Goal: Transaction & Acquisition: Book appointment/travel/reservation

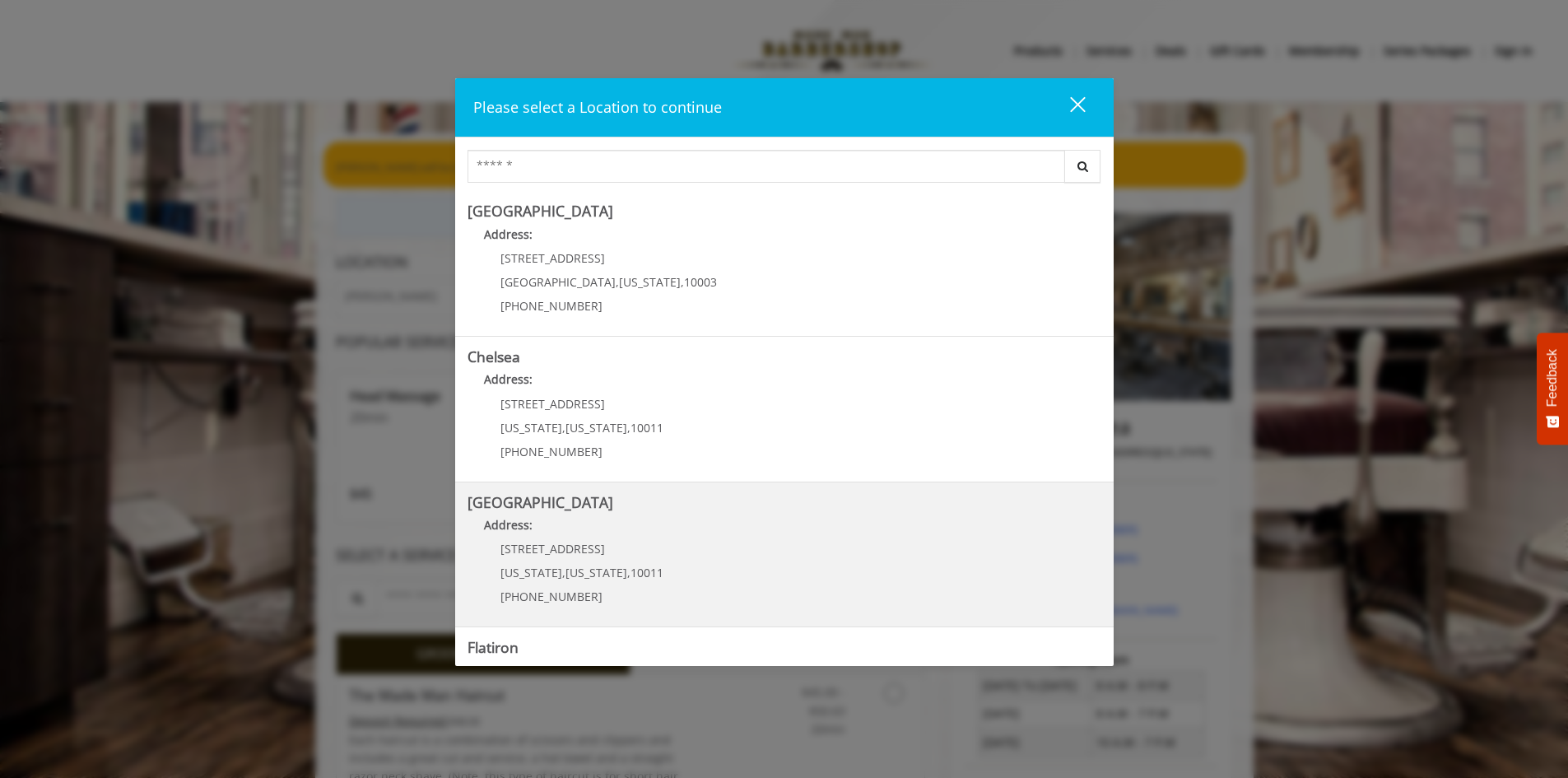
click at [657, 559] on Street "Chelsea 15th Street Address: 267 W 15th St New York , New York , 10011 (646) 85…" at bounding box center [784, 555] width 634 height 121
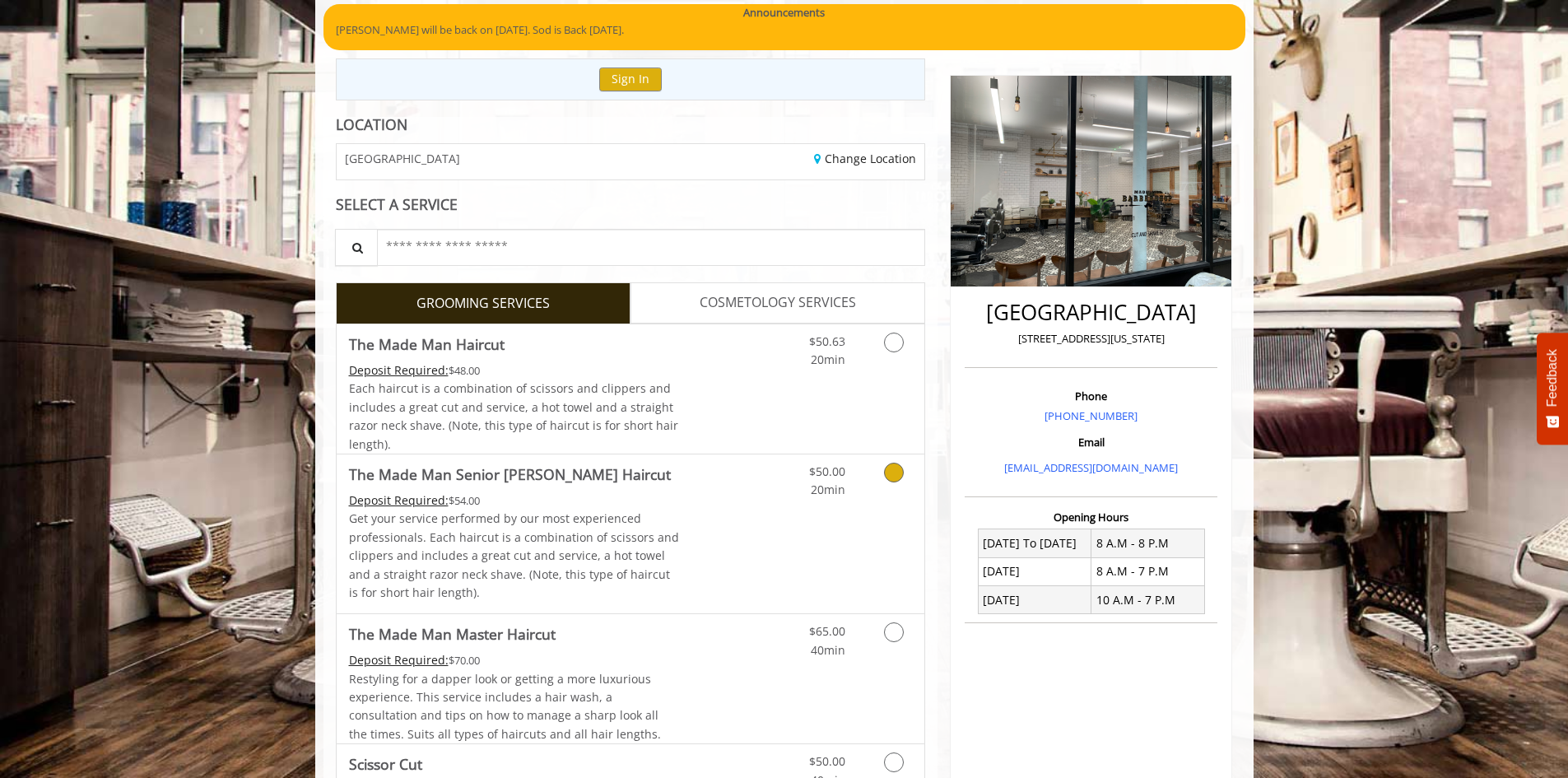
scroll to position [219, 0]
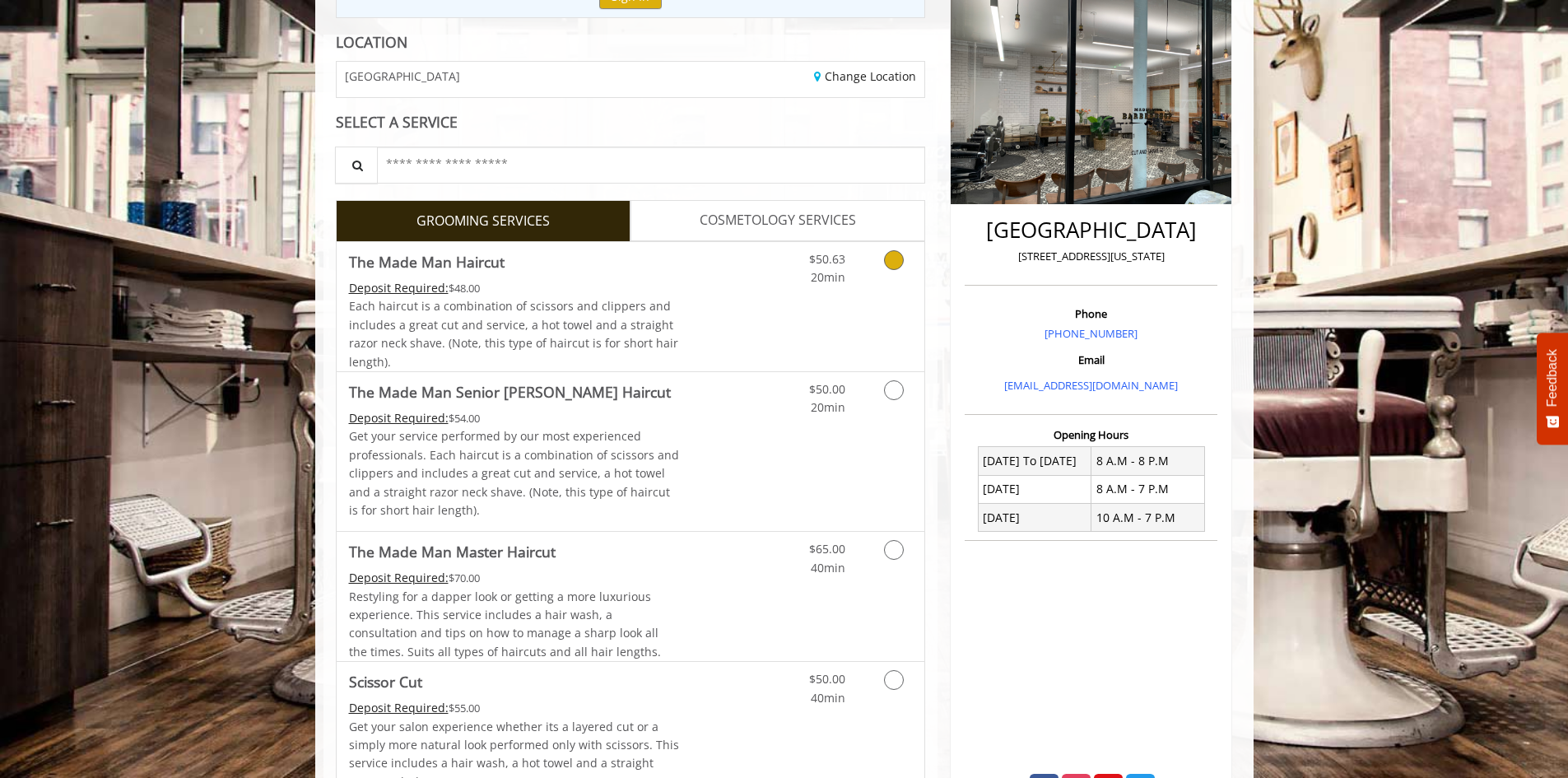
click at [770, 277] on div "$50.63 20min" at bounding box center [811, 265] width 93 height 46
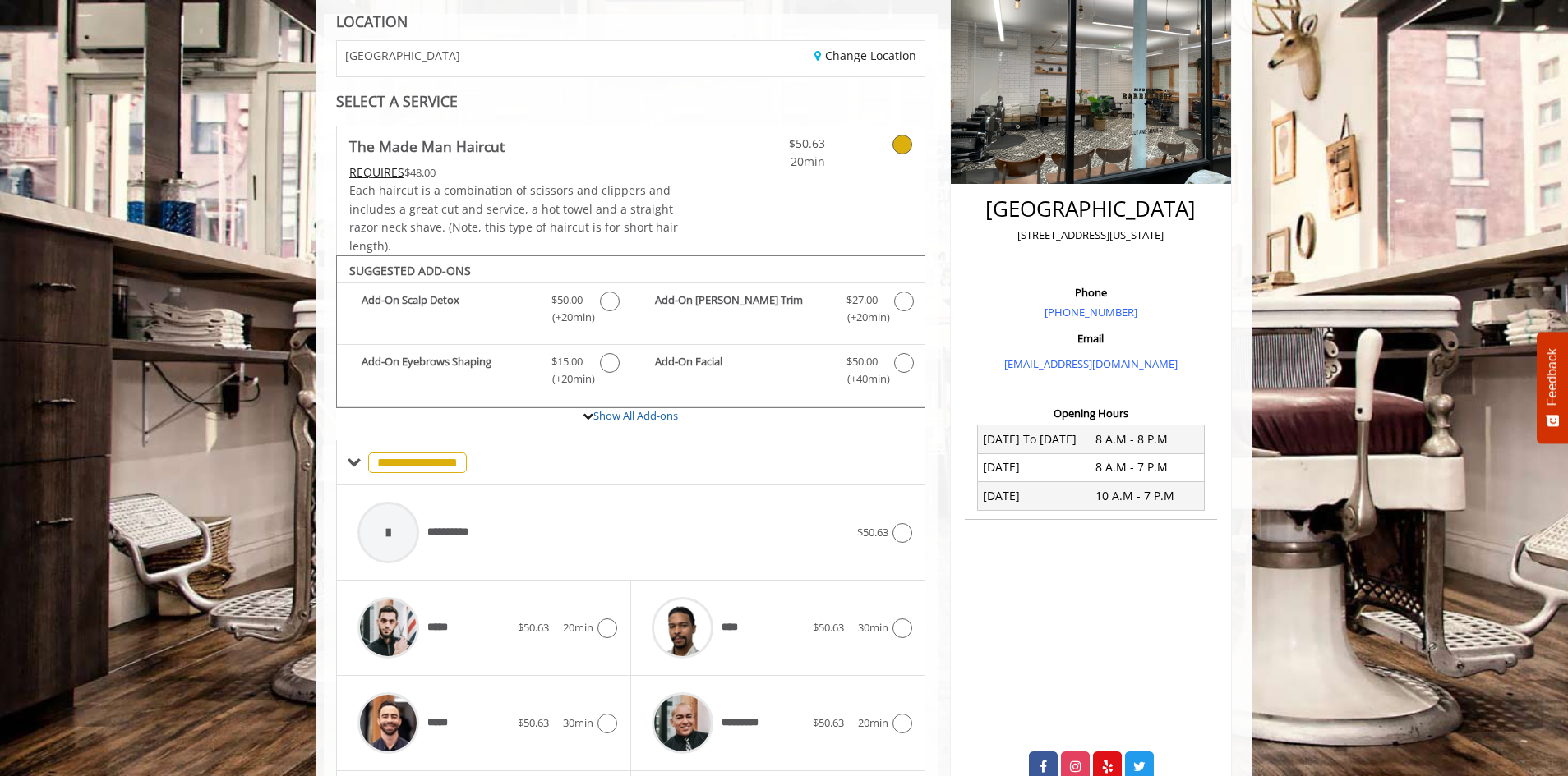
scroll to position [388, 0]
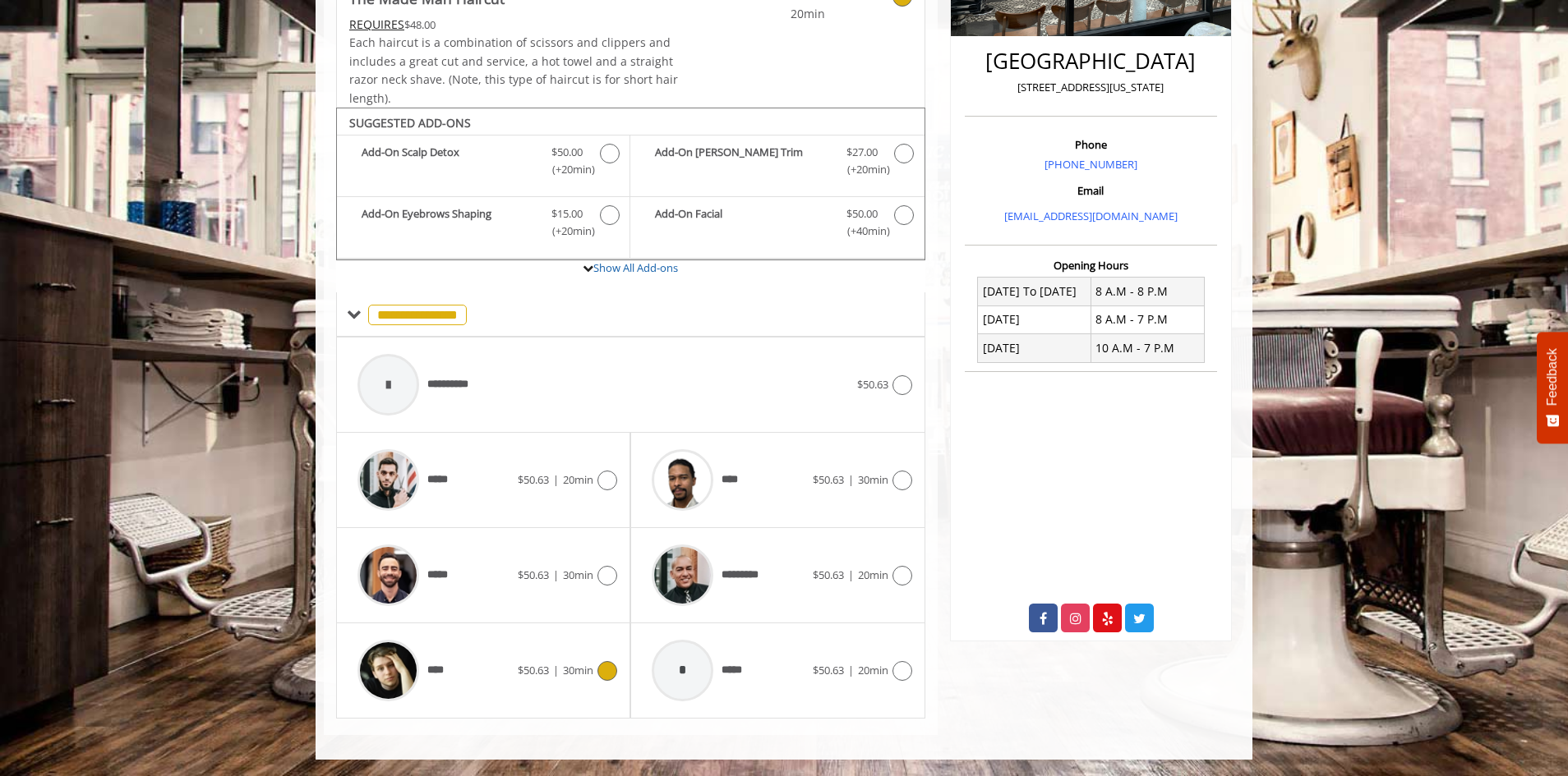
click at [539, 674] on span "$50.63" at bounding box center [533, 671] width 31 height 15
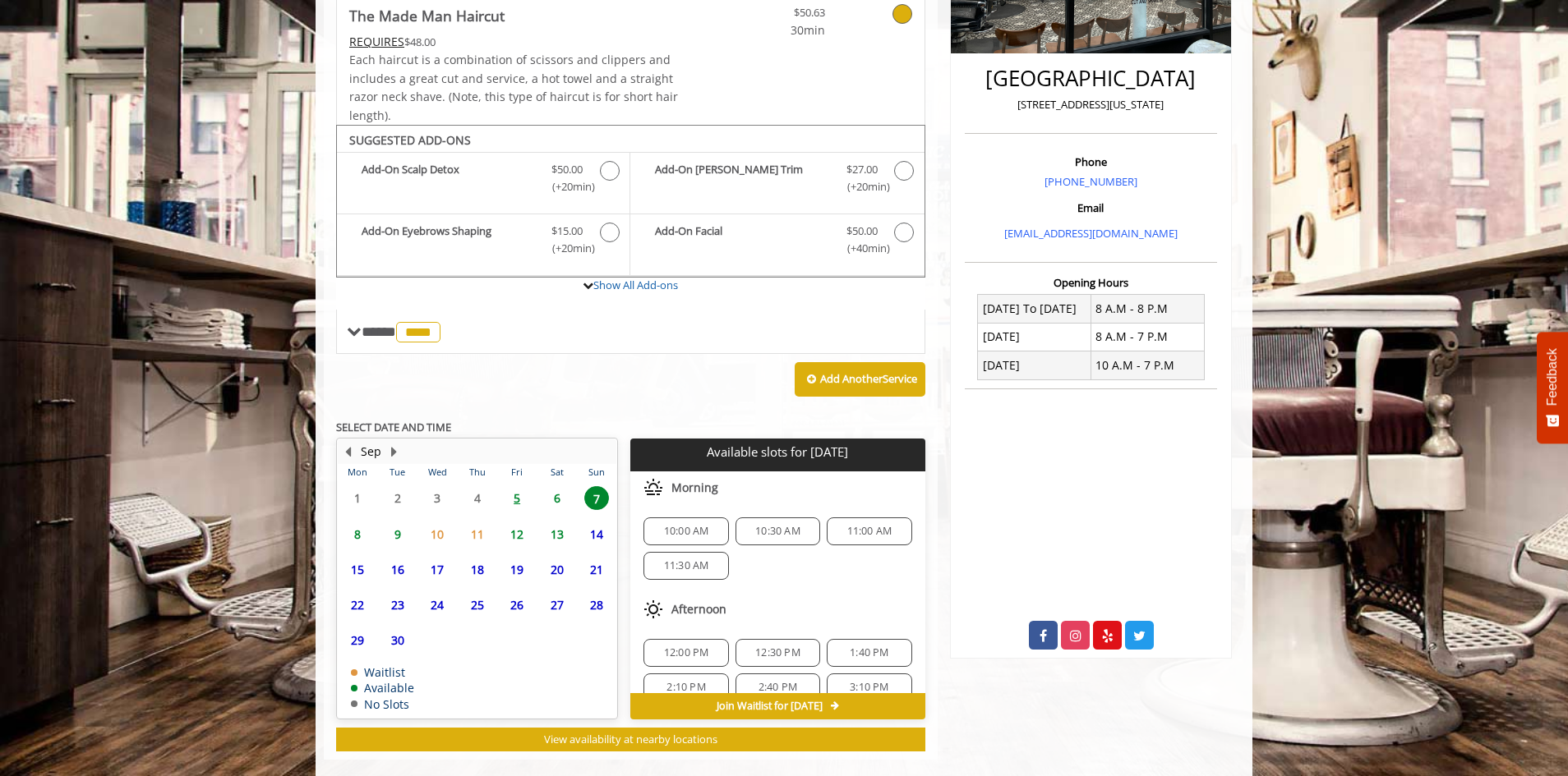
scroll to position [395, 0]
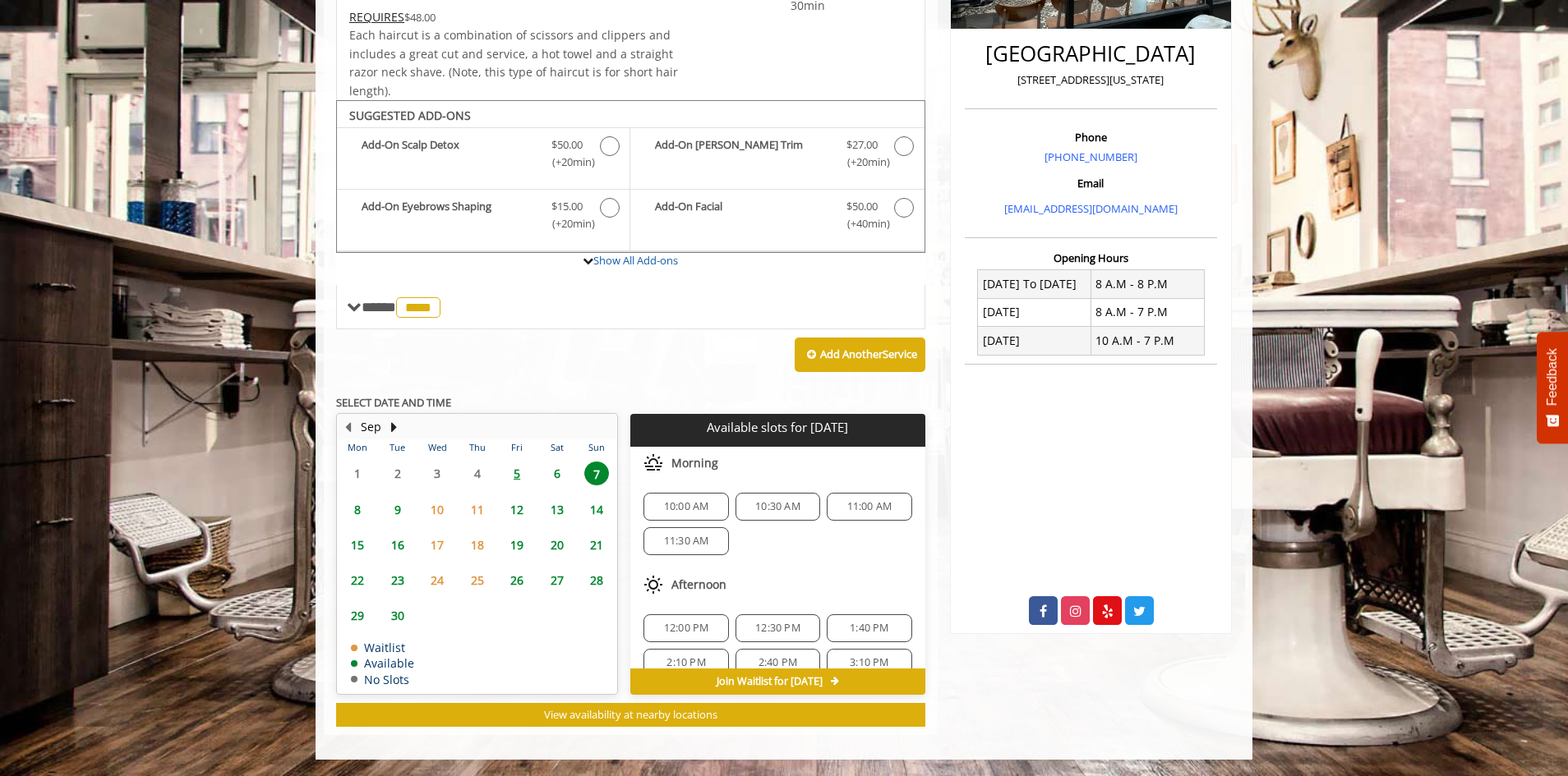
click at [709, 627] on span "12:00 PM" at bounding box center [686, 628] width 70 height 13
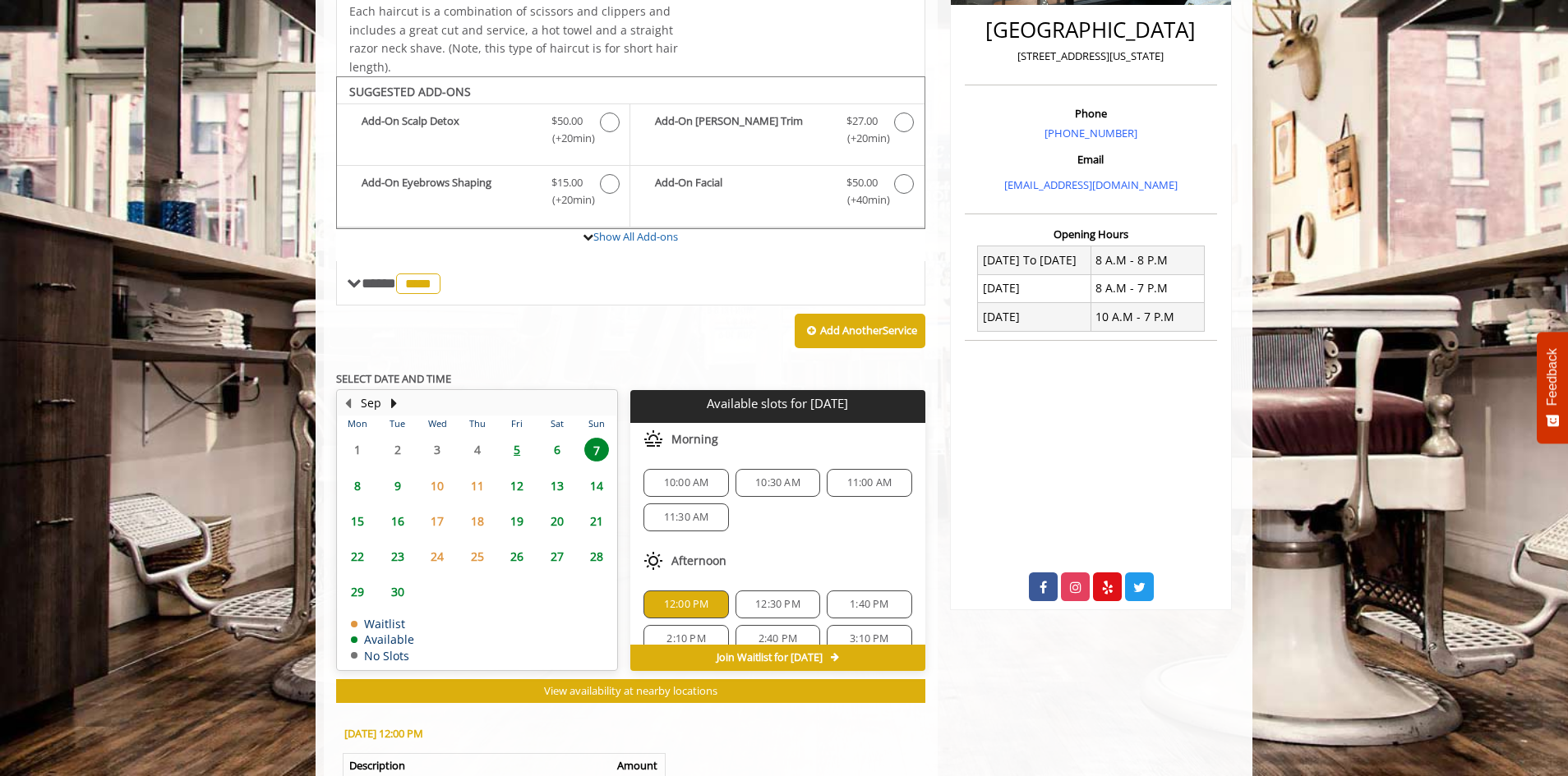
scroll to position [692, 0]
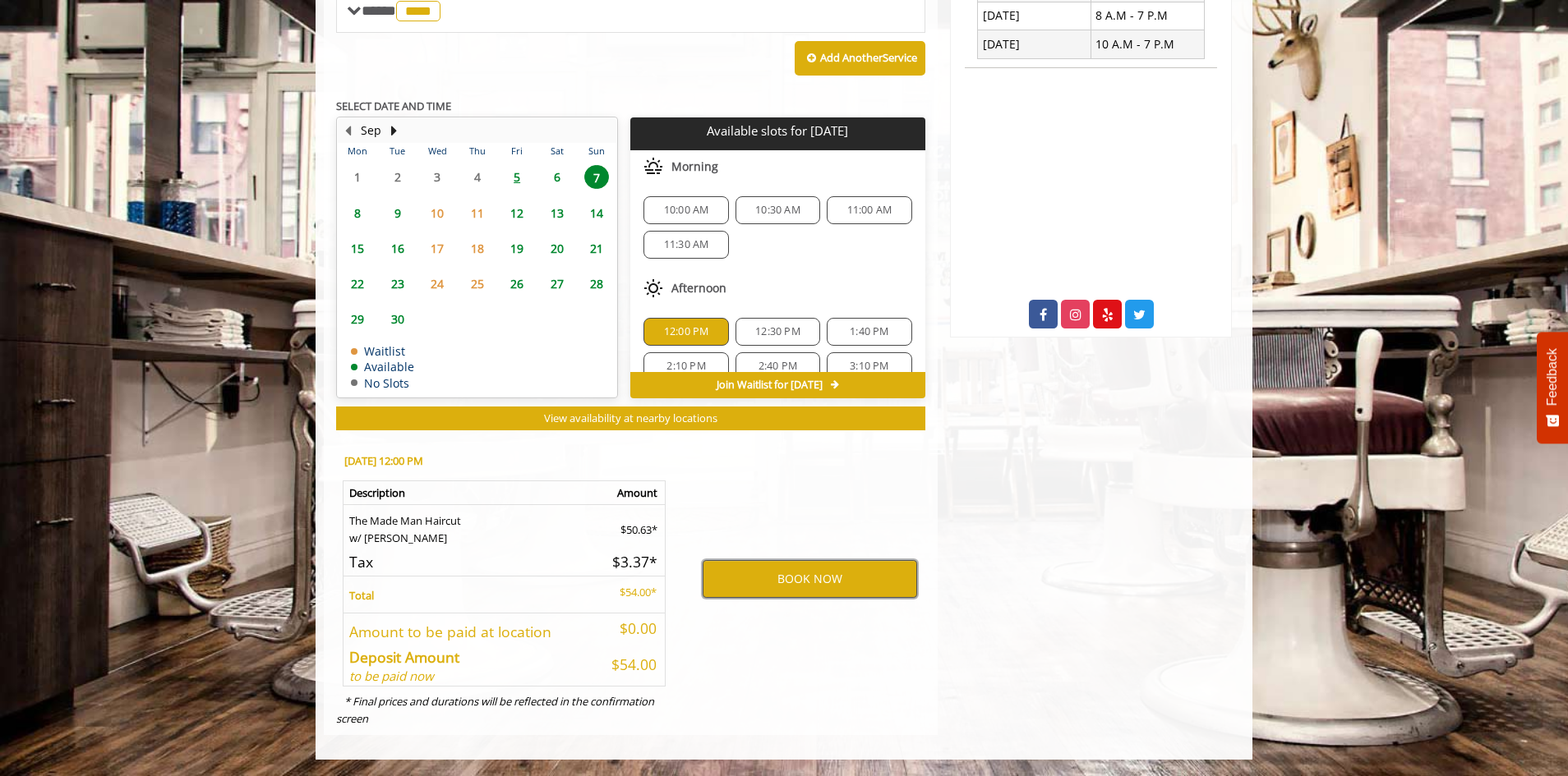
click at [817, 585] on button "BOOK NOW" at bounding box center [810, 579] width 214 height 38
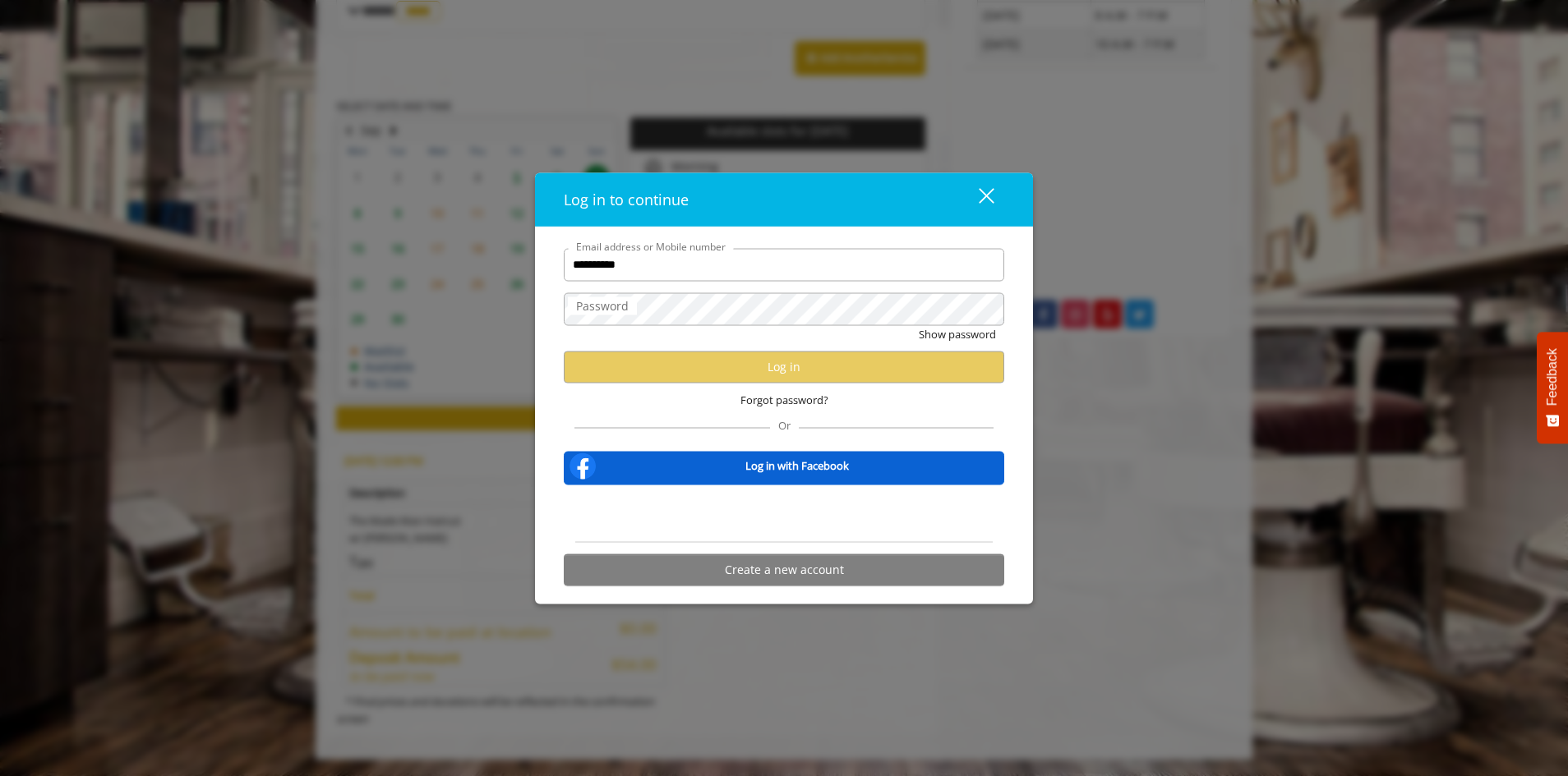
type input "**********"
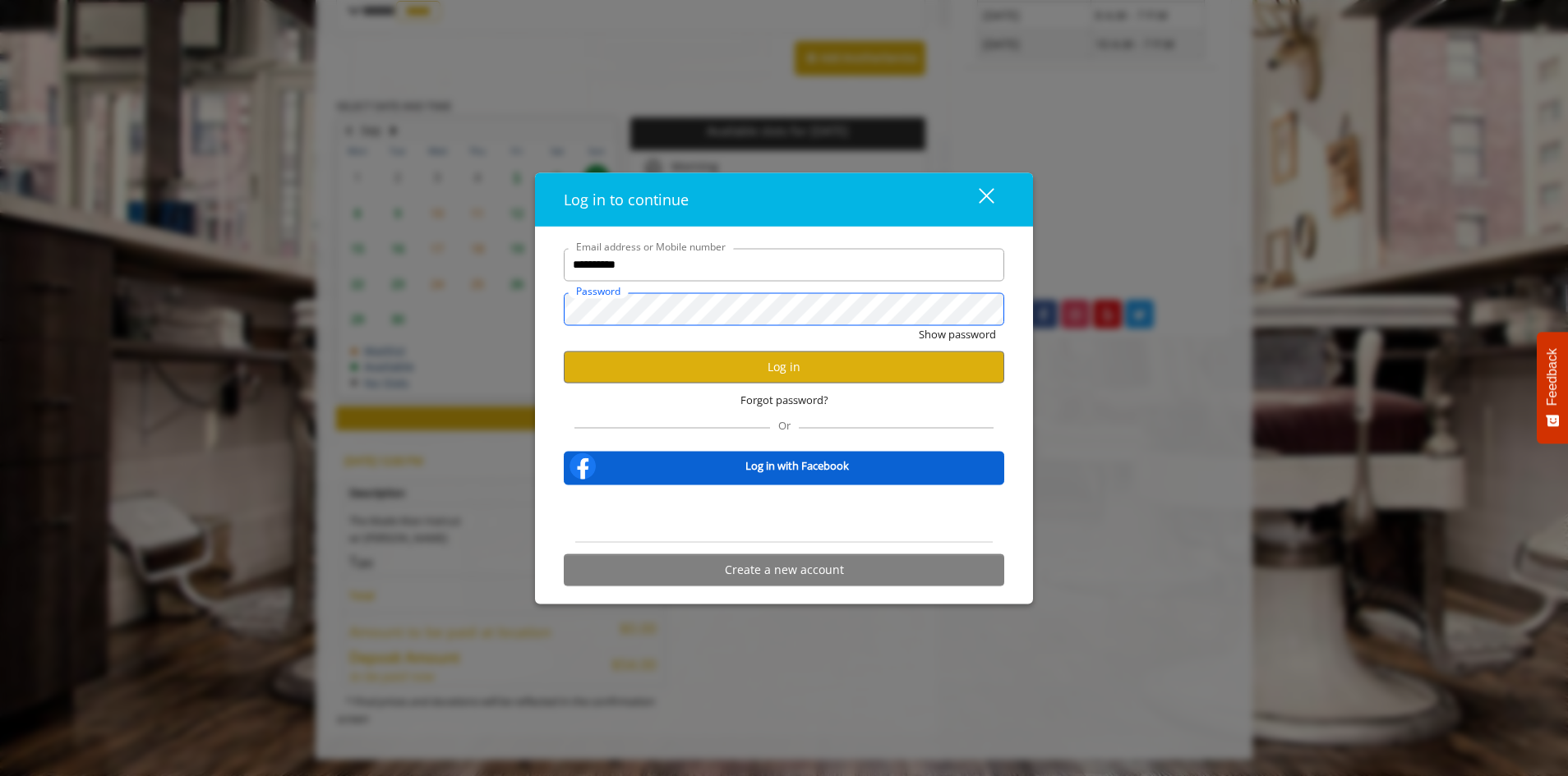
click at [919, 325] on button "Show password" at bounding box center [957, 334] width 77 height 17
click at [788, 371] on button "Log in" at bounding box center [784, 367] width 441 height 32
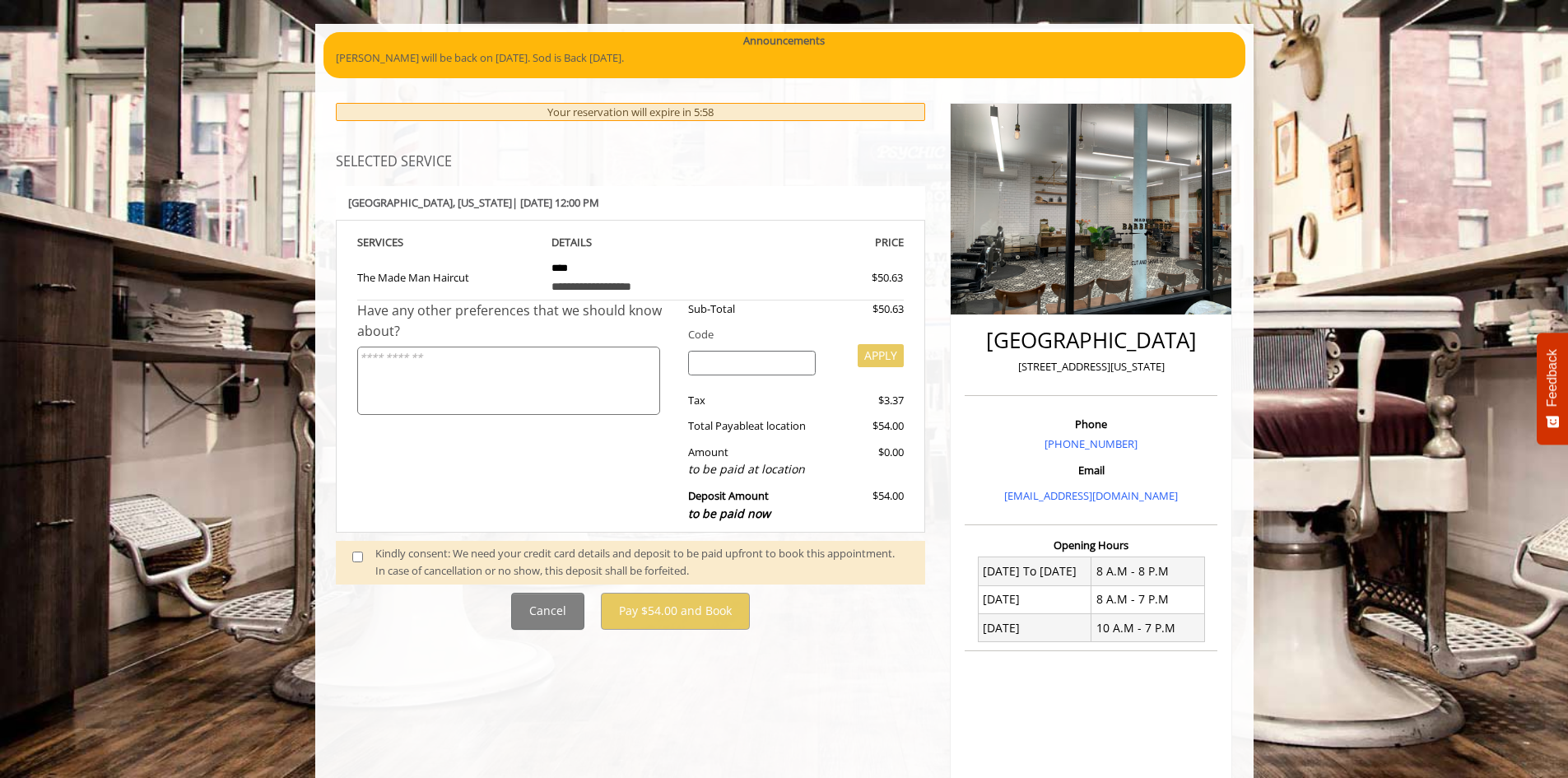
scroll to position [83, 0]
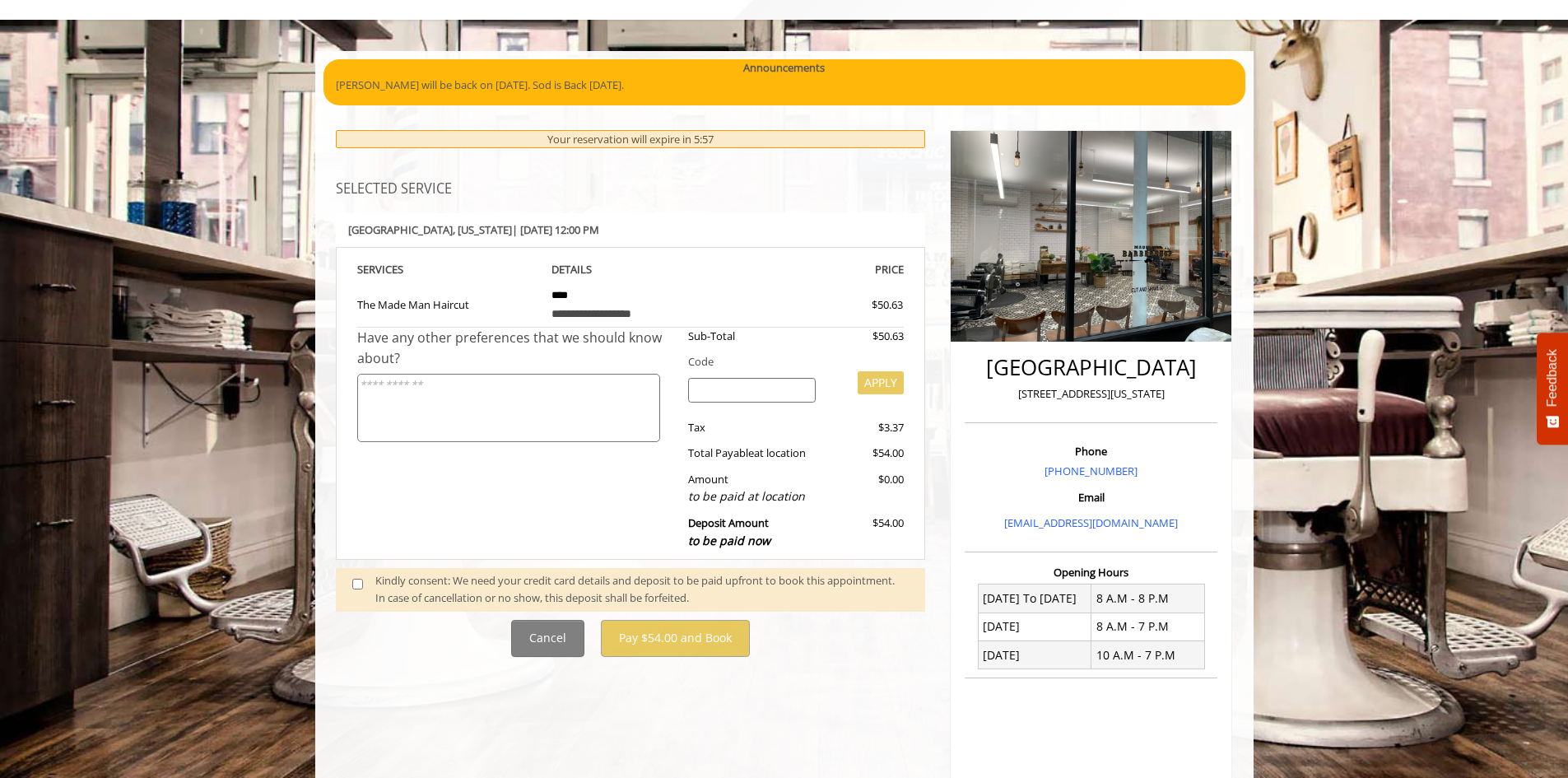
click at [448, 589] on div "Kindly consent: We need your credit card details and deposit to be paid upfront…" at bounding box center [642, 590] width 534 height 34
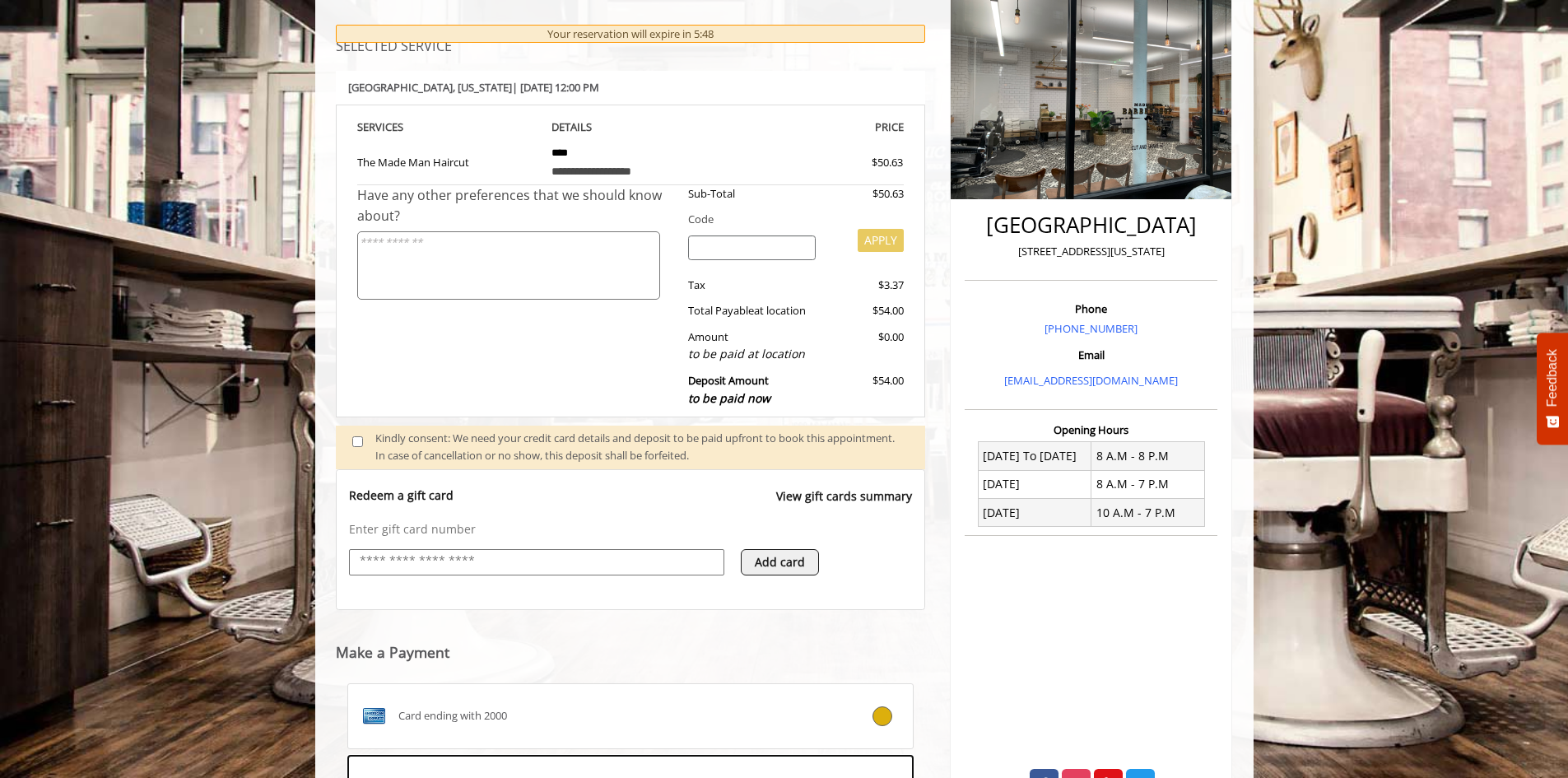
scroll to position [115, 0]
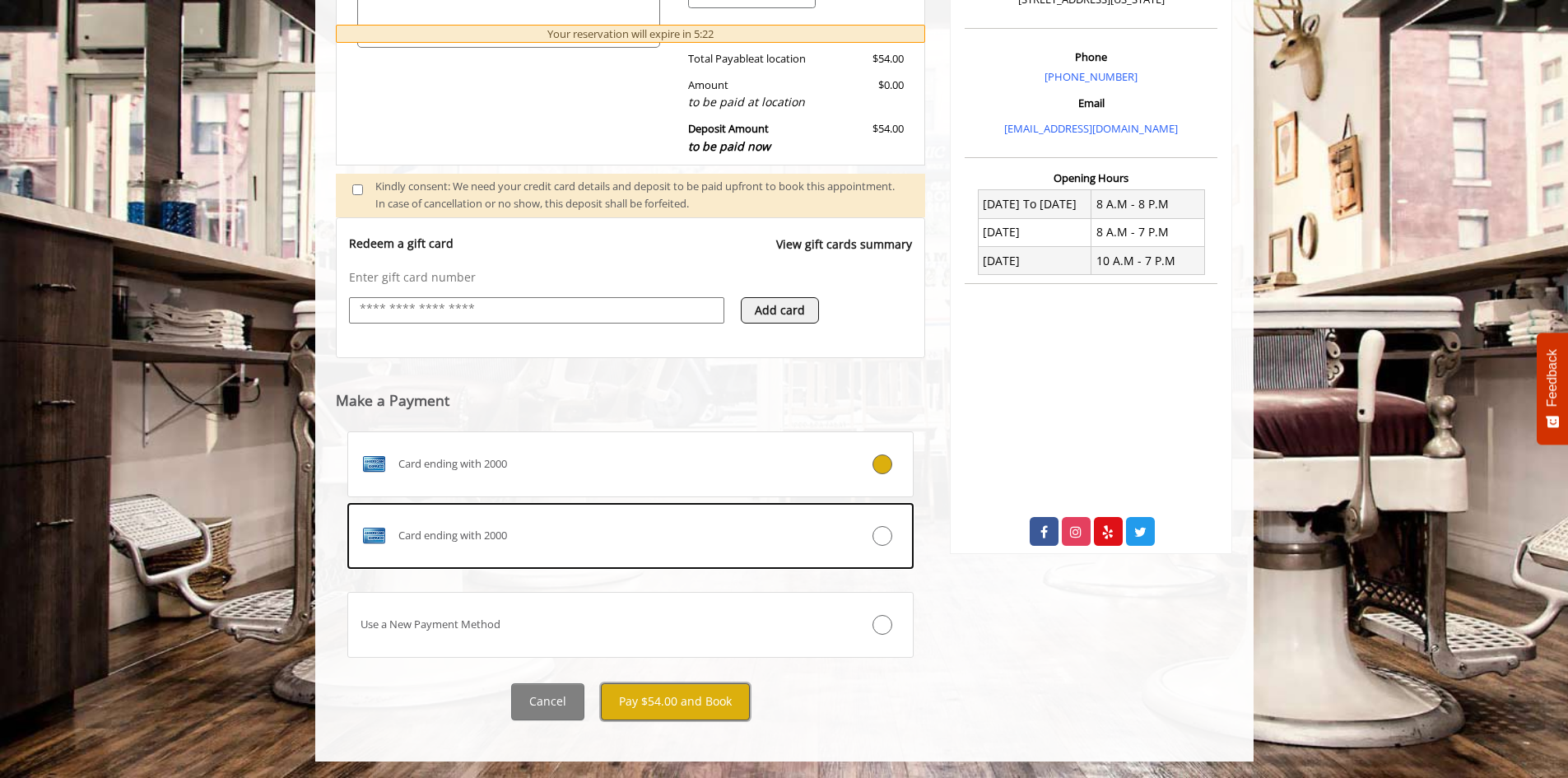
click at [658, 702] on button "Pay $54.00 and Book" at bounding box center [675, 702] width 149 height 37
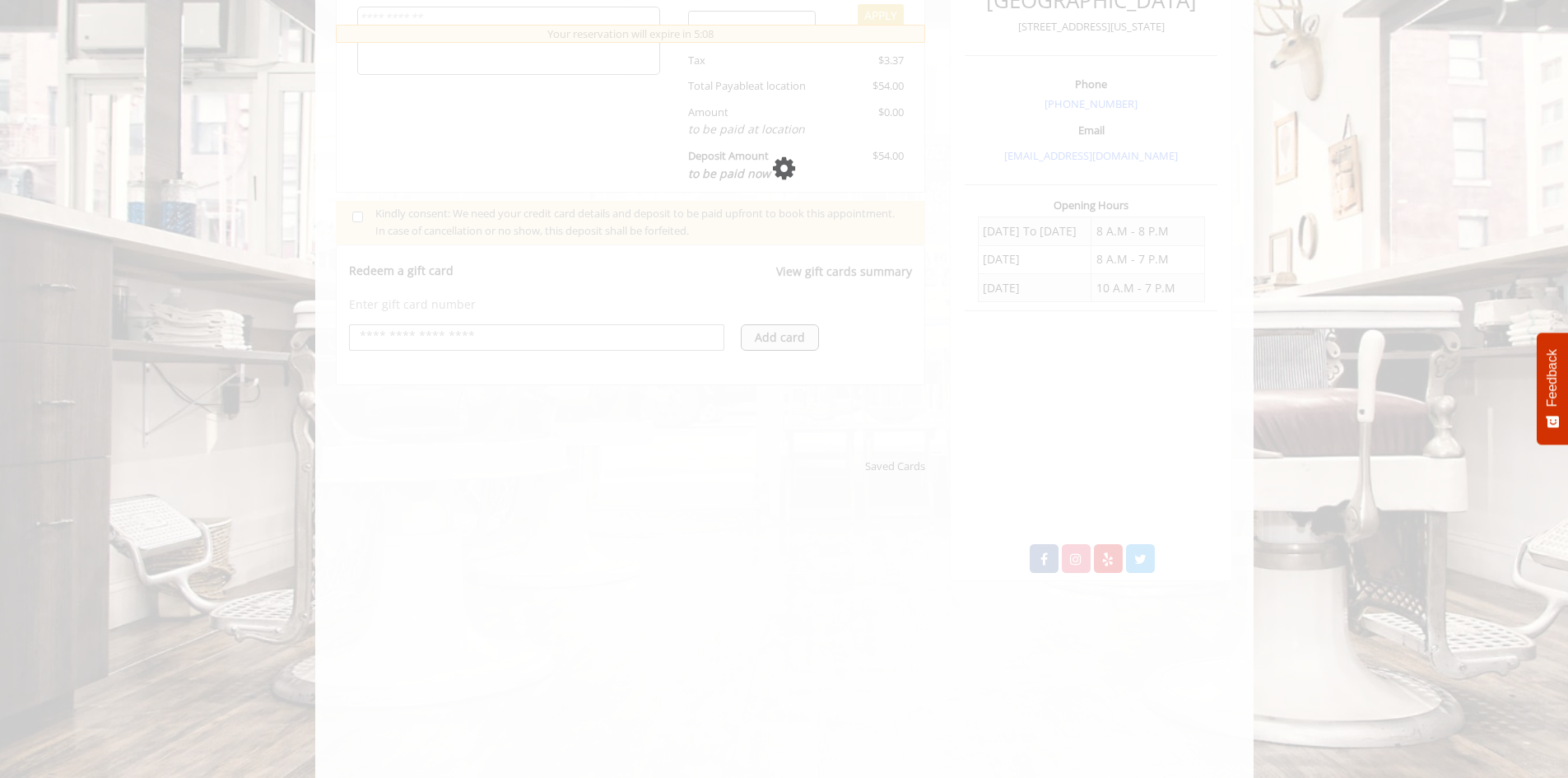
scroll to position [669, 0]
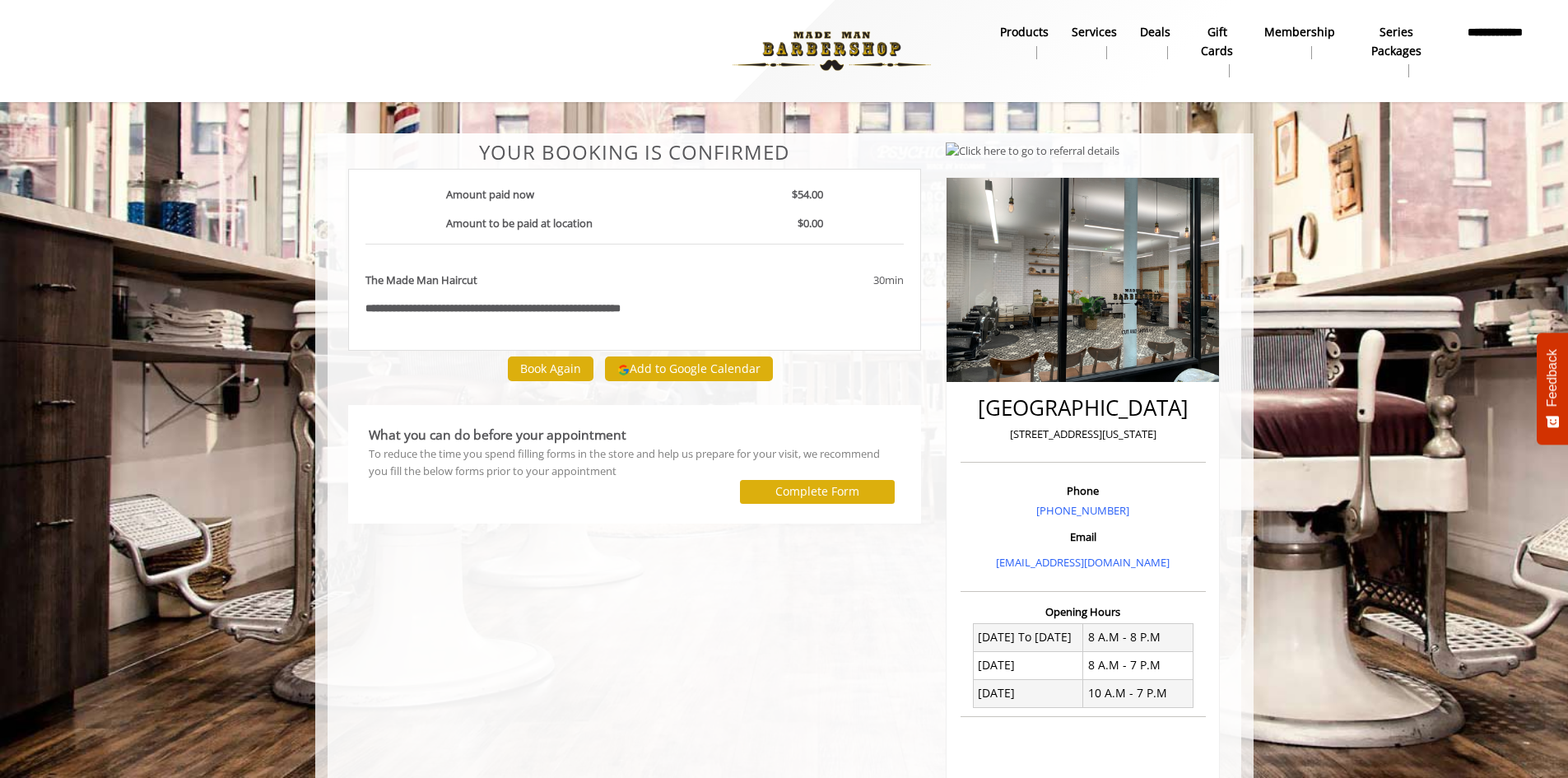
scroll to position [192, 0]
